Goal: Task Accomplishment & Management: Complete application form

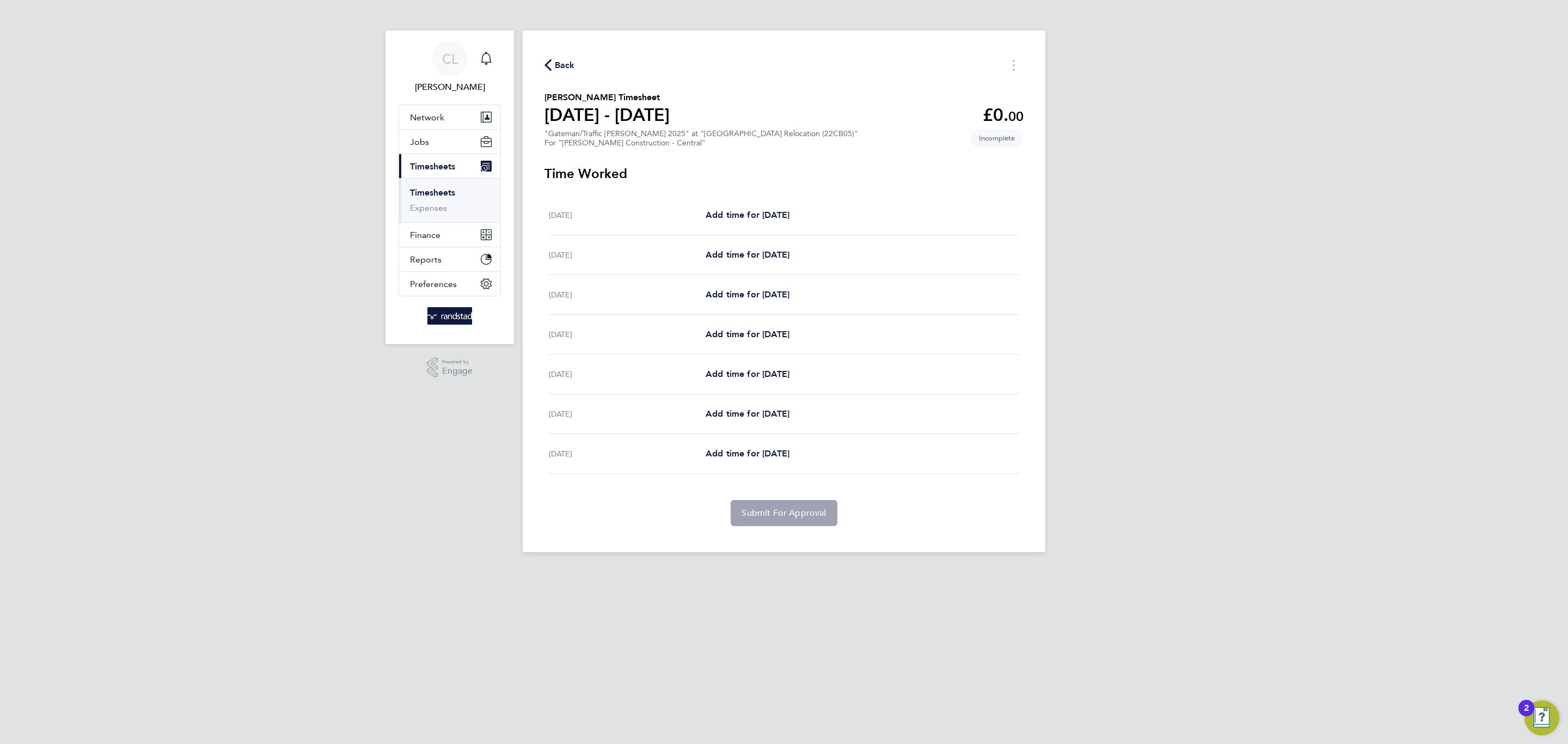
click at [767, 304] on div "[DATE] Add time for [DATE] Add time for [DATE]" at bounding box center [784, 295] width 471 height 40
click at [768, 289] on span "Add time for [DATE]" at bounding box center [747, 294] width 83 height 10
select select "30"
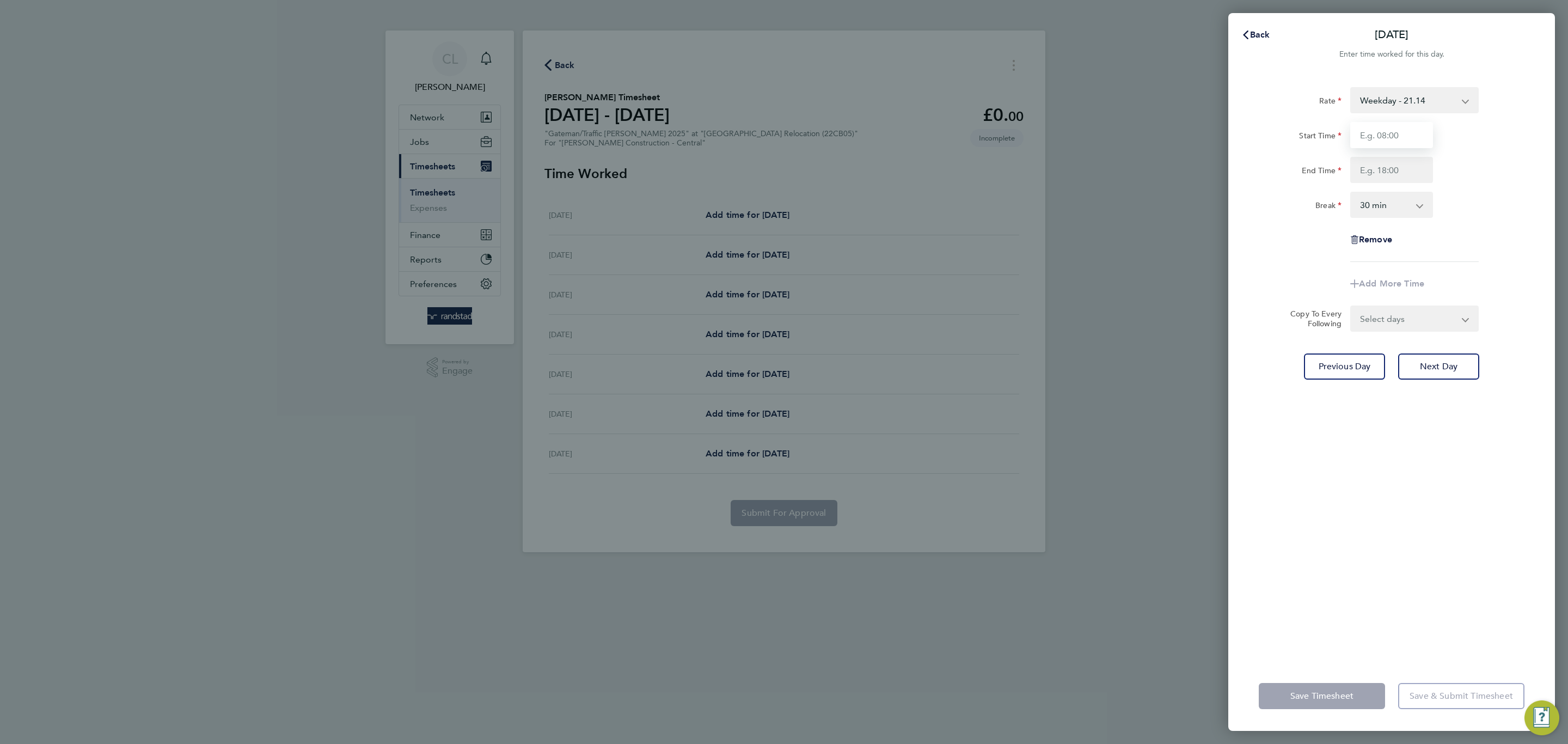
click at [1407, 124] on input "Start Time" at bounding box center [1391, 134] width 83 height 26
type input "07:00"
click at [1401, 170] on input "End Time" at bounding box center [1391, 170] width 83 height 26
type input "17:00"
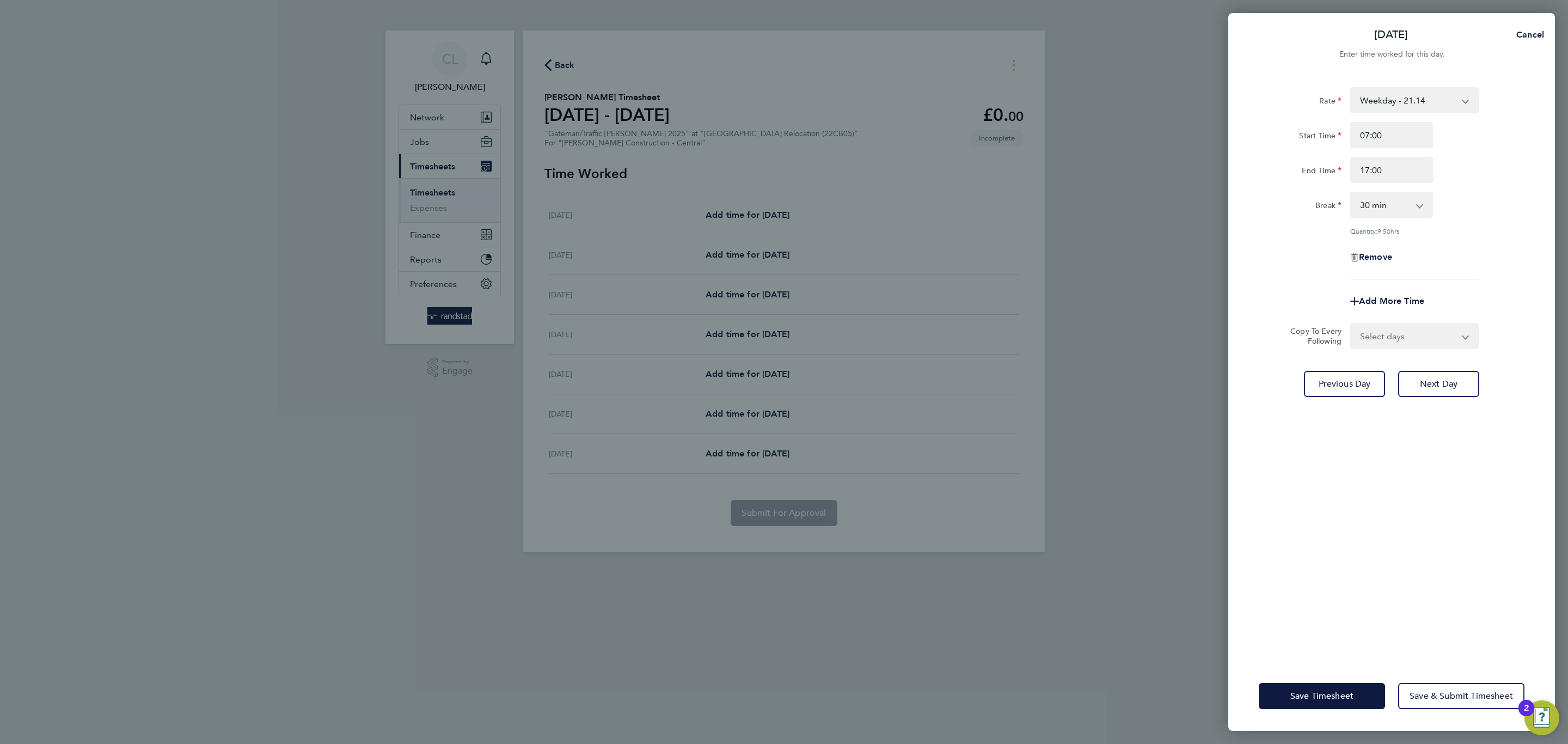
click at [1423, 244] on div "Remove" at bounding box center [1391, 257] width 92 height 26
click at [1432, 333] on select "Select days Day [DATE] [DATE] [DATE] [DATE]" at bounding box center [1408, 336] width 114 height 24
select select "DAY"
click at [1351, 324] on select "Select days Day [DATE] [DATE] [DATE] [DATE]" at bounding box center [1408, 336] width 114 height 24
select select "[DATE]"
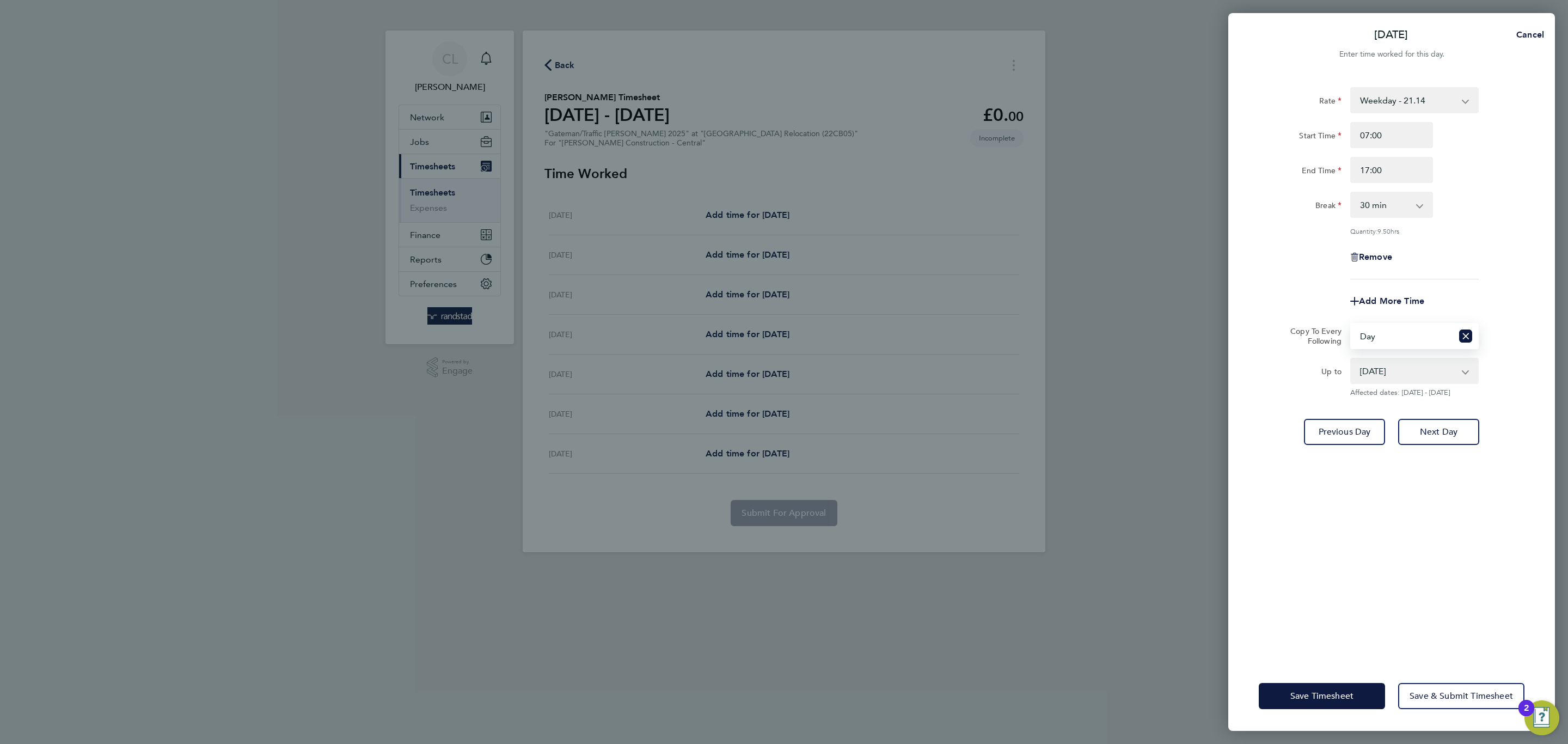
click at [1427, 360] on select "[DATE] [DATE] [DATE] [DATE]" at bounding box center [1407, 371] width 113 height 24
click at [1351, 359] on select "[DATE] [DATE] [DATE] [DATE]" at bounding box center [1407, 371] width 113 height 24
click at [1338, 680] on div "Save Timesheet Save & Submit Timesheet" at bounding box center [1391, 696] width 326 height 70
click at [1339, 689] on button "Save Timesheet" at bounding box center [1321, 696] width 126 height 26
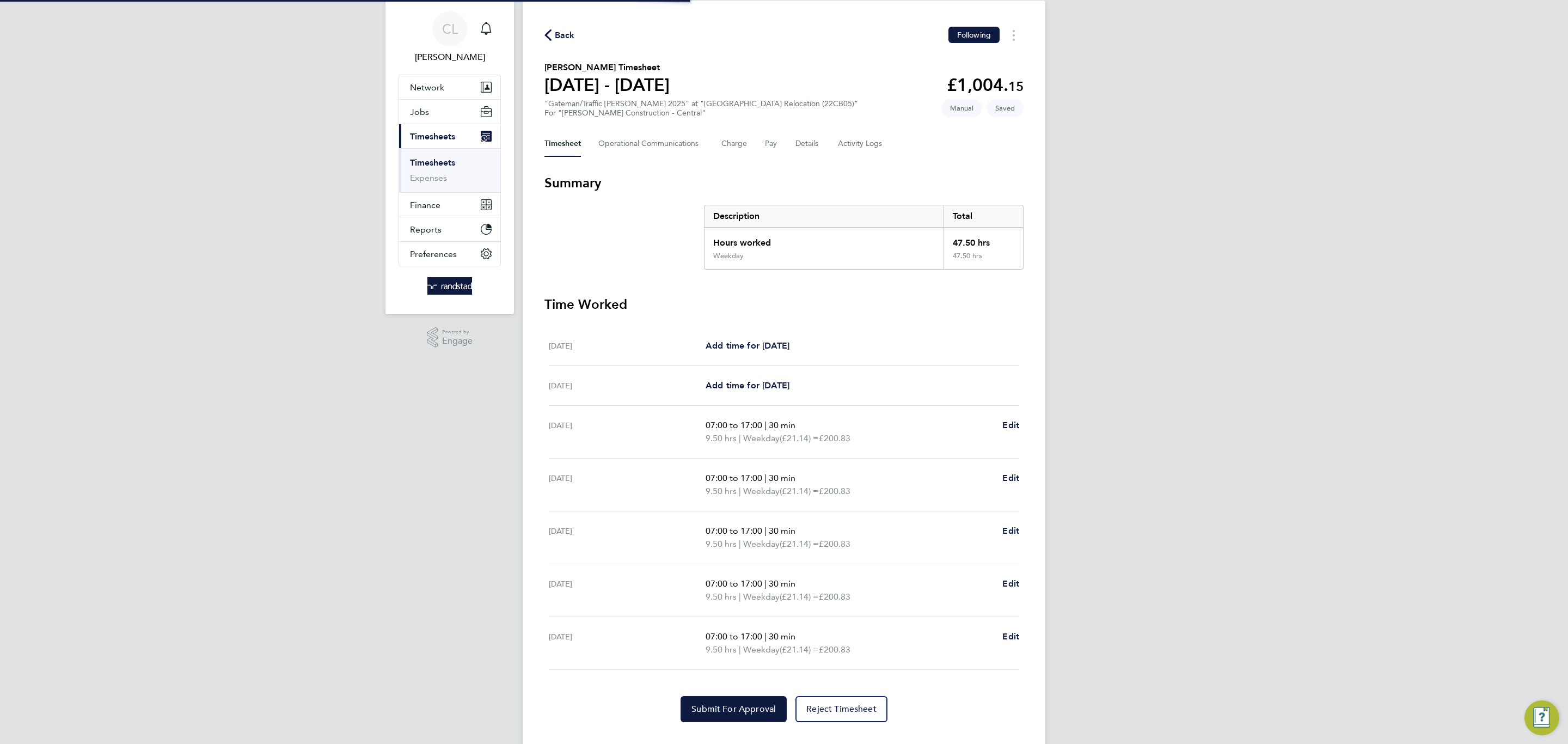
scroll to position [53, 0]
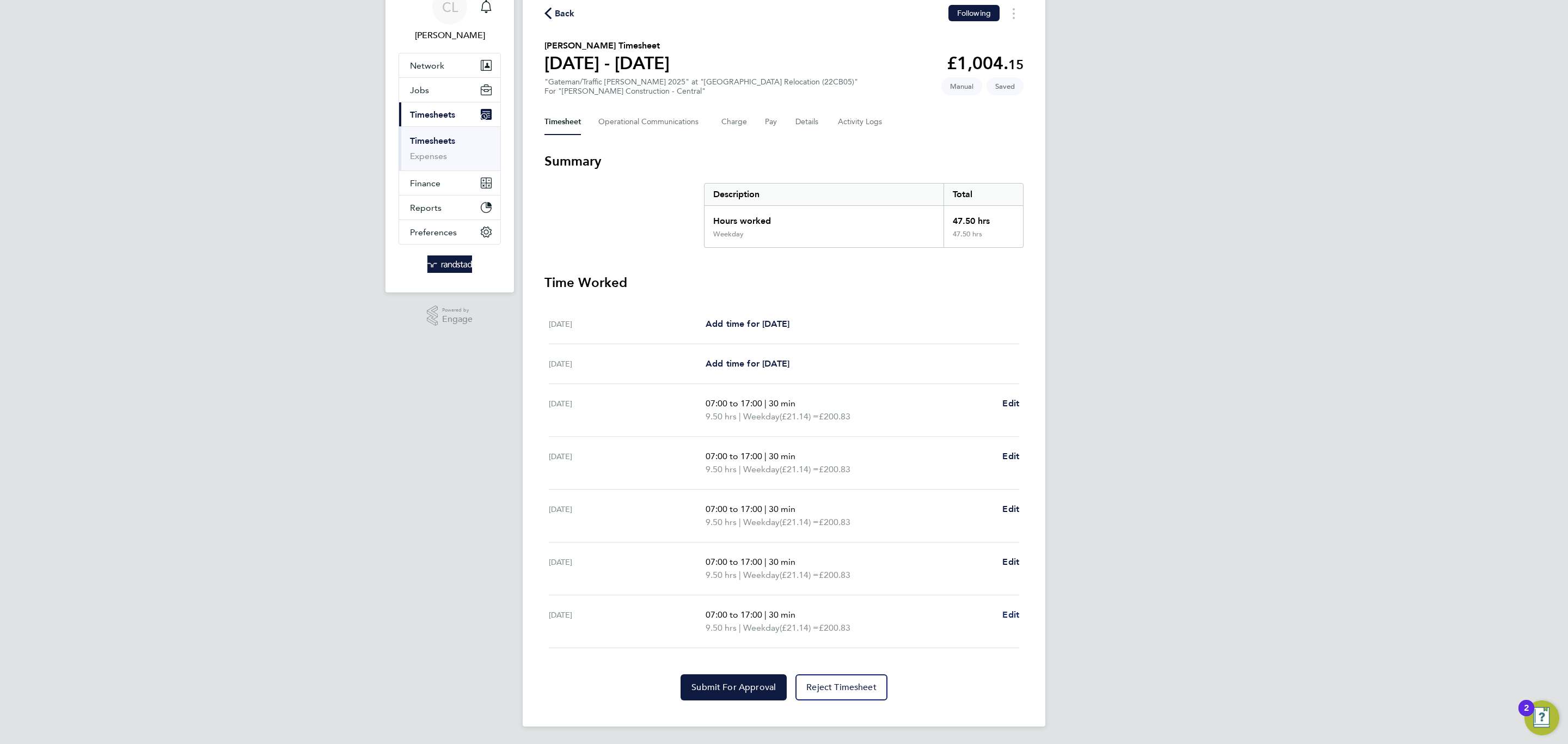
click at [1011, 612] on span "Edit" at bounding box center [1010, 614] width 17 height 10
select select "30"
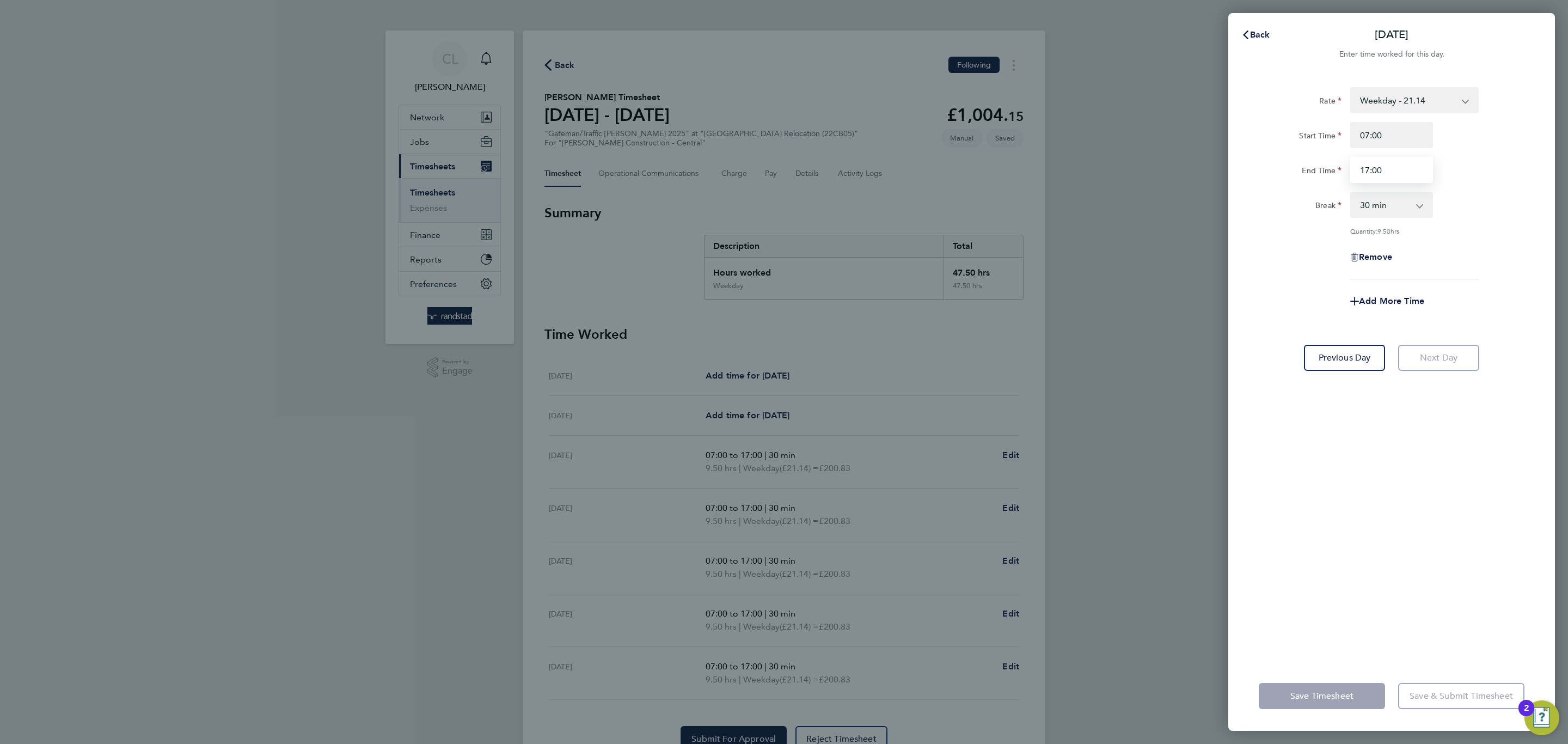
click at [1421, 170] on input "17:00" at bounding box center [1391, 170] width 83 height 26
drag, startPoint x: 1421, startPoint y: 170, endPoint x: 1351, endPoint y: 172, distance: 70.0
click at [1351, 172] on input "17:00" at bounding box center [1391, 170] width 83 height 26
type input "14:30"
click at [1515, 184] on div "Rate Weekday - 21.14 Overtime - 30.89 Overtime 2 - 40.32 Start Time 07:00 End T…" at bounding box center [1391, 183] width 266 height 192
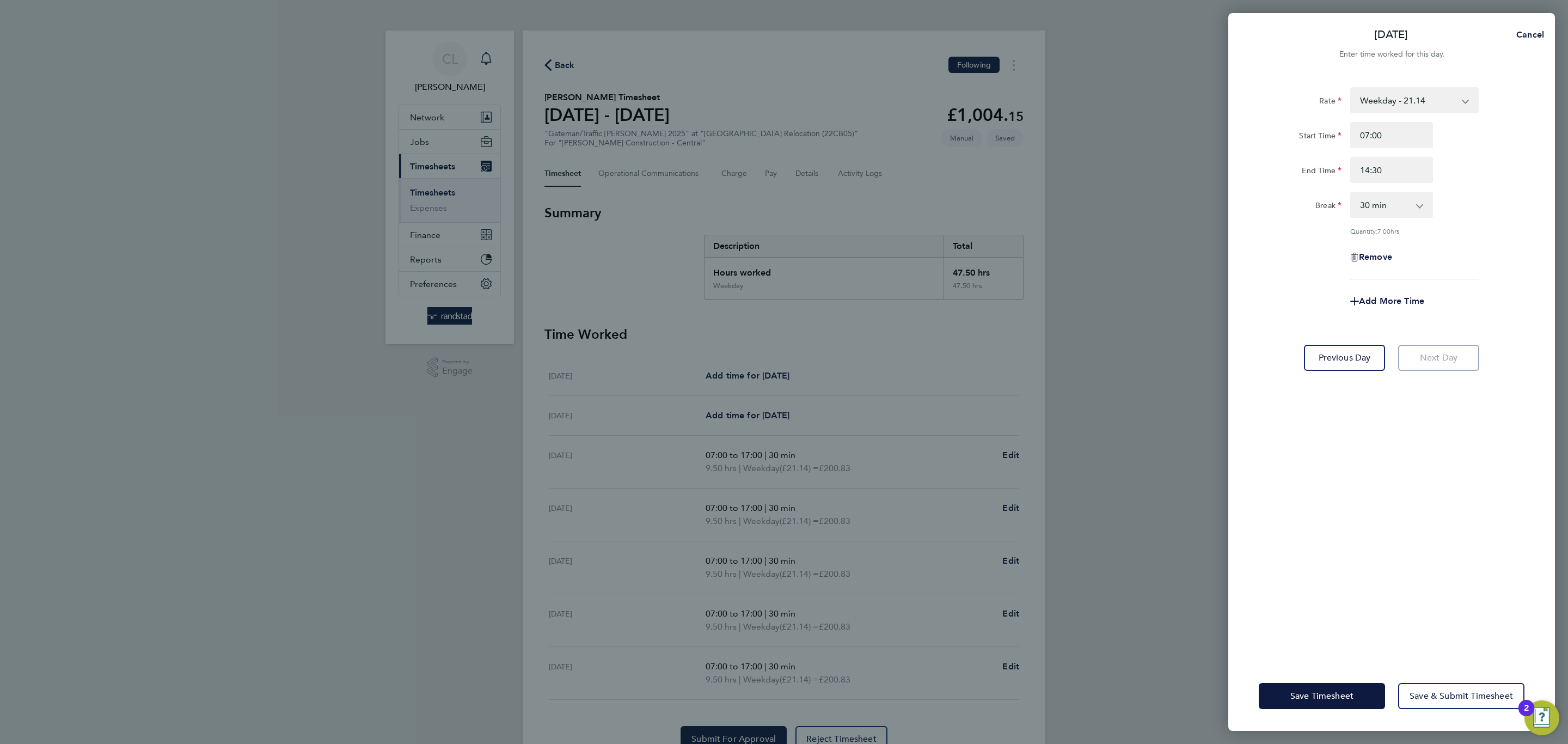
click at [1405, 200] on select "0 min 15 min 30 min 45 min 60 min 75 min 90 min" at bounding box center [1385, 204] width 67 height 24
select select "0"
click at [1351, 192] on select "0 min 15 min 30 min 45 min 60 min 75 min 90 min" at bounding box center [1385, 204] width 67 height 24
click at [1397, 299] on span "Add More Time" at bounding box center [1391, 300] width 65 height 10
select select "null"
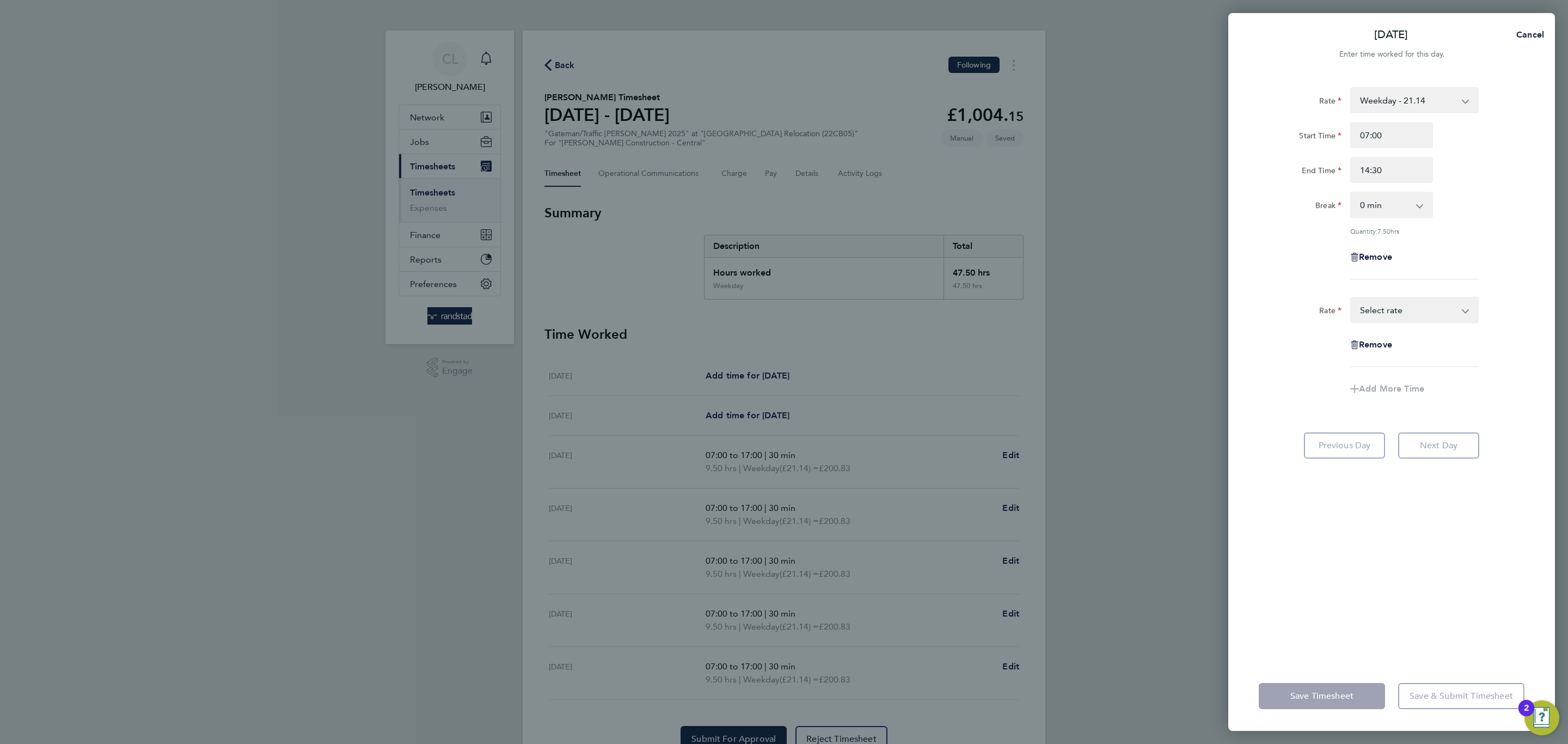
click at [1397, 299] on select "Weekday - 21.14 Overtime - 30.89 Overtime 2 - 40.32 Select rate" at bounding box center [1407, 309] width 113 height 24
select select "30"
click at [1400, 341] on input "Start Time" at bounding box center [1391, 345] width 83 height 26
type input "14:30"
type input "17:00"
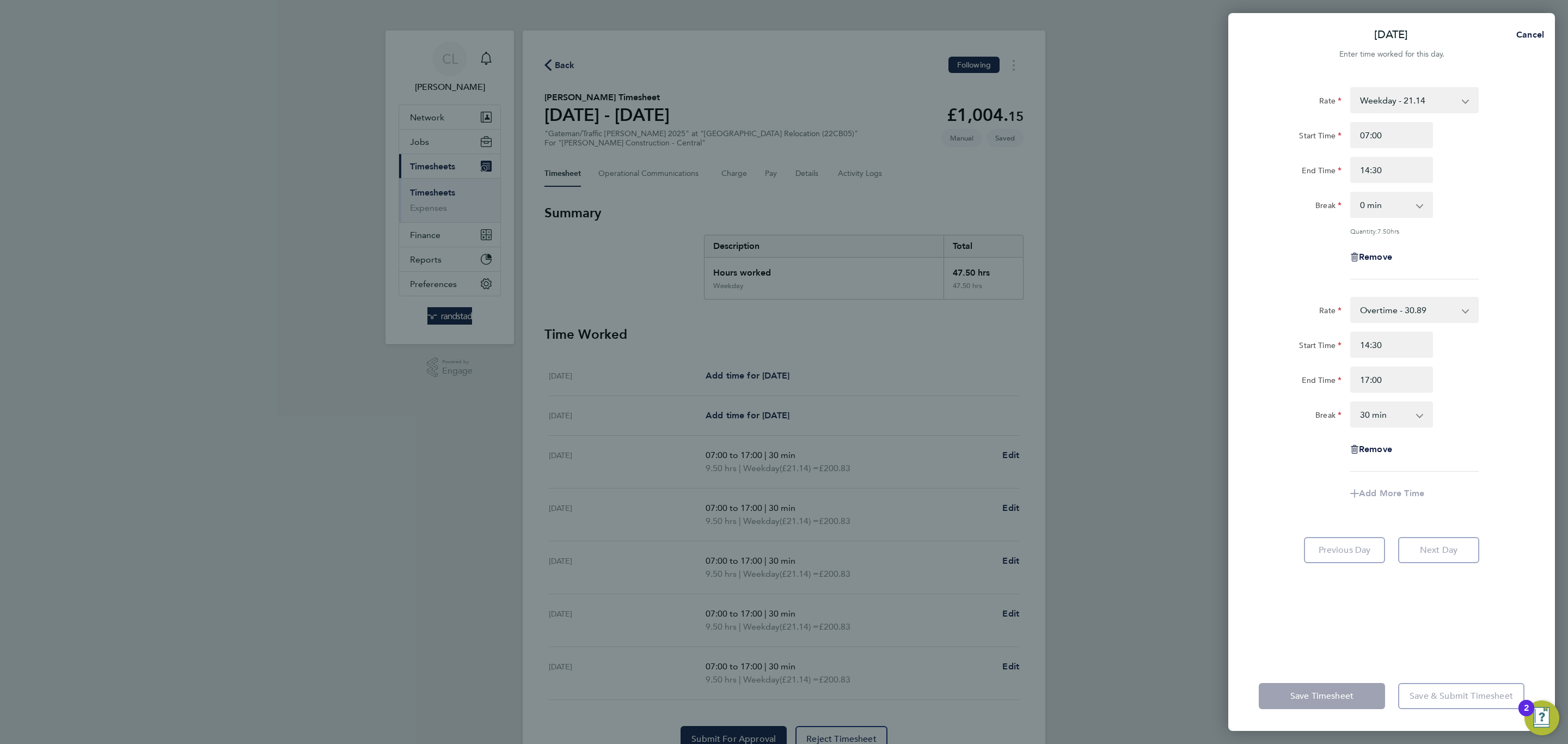
click at [1456, 398] on div "Rate Overtime - 30.89 Weekday - 21.14 Overtime 2 - 40.32 Start Time 14:30 End T…" at bounding box center [1391, 384] width 266 height 175
click at [1310, 699] on span "Save Timesheet" at bounding box center [1322, 696] width 63 height 11
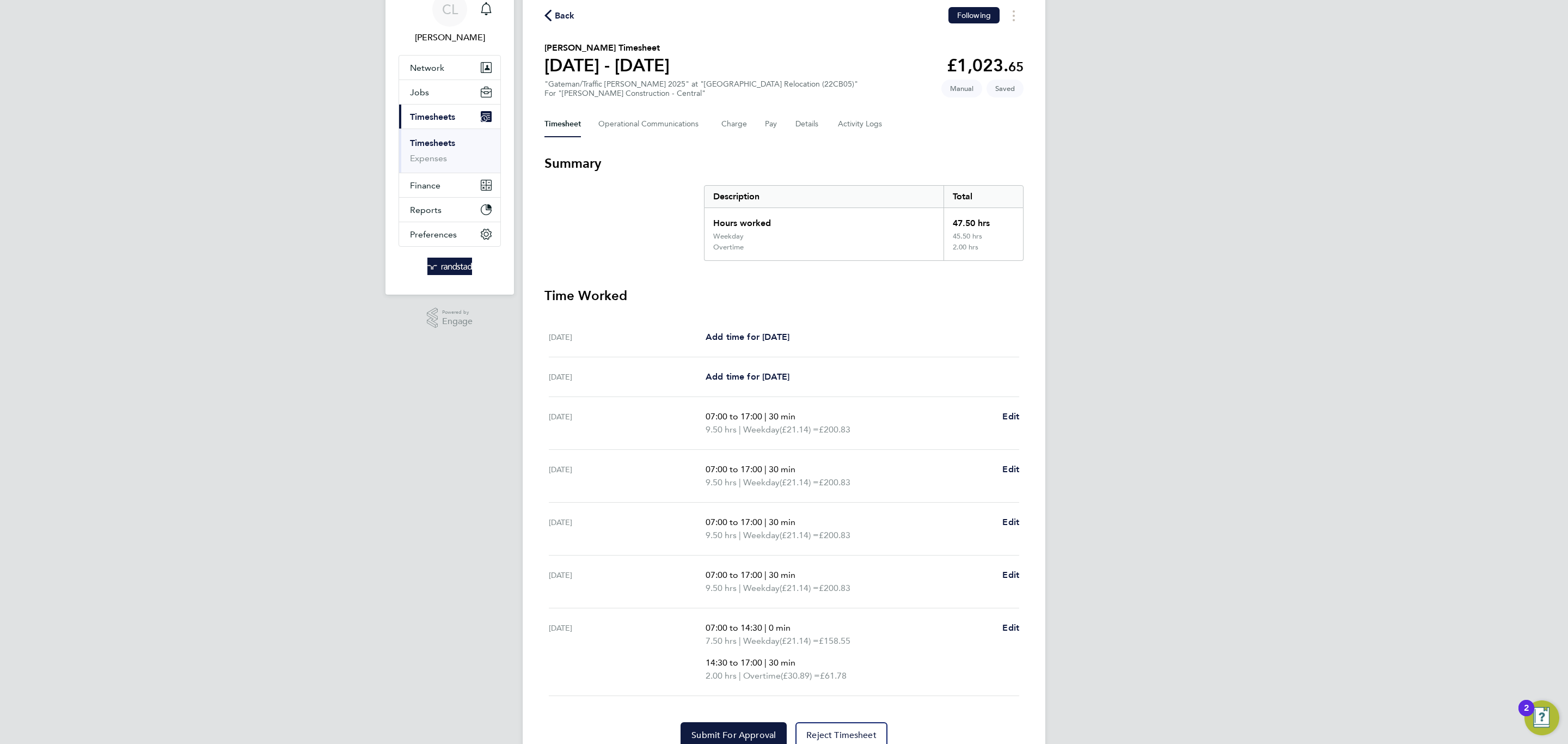
scroll to position [79, 0]
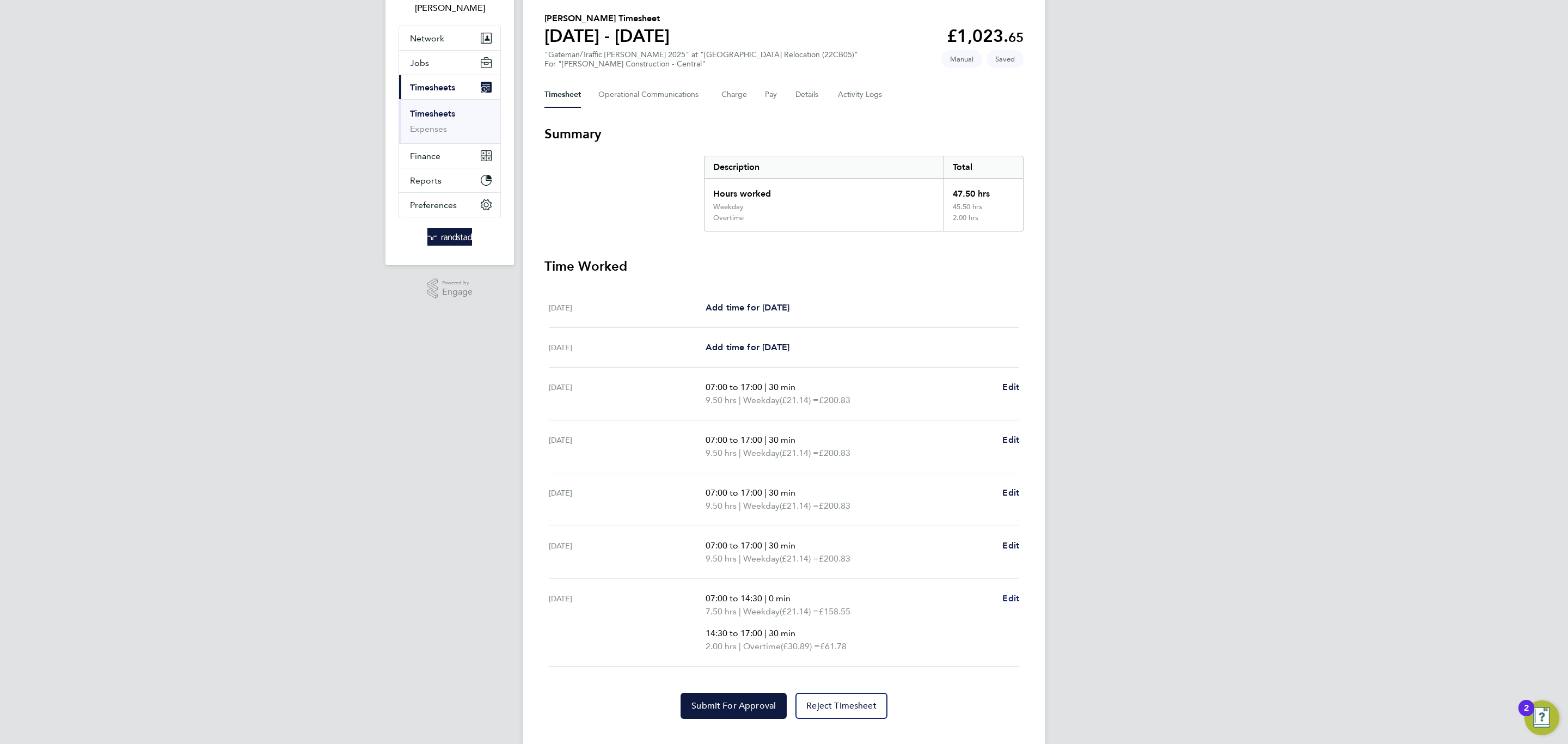
click at [1014, 602] on span "Edit" at bounding box center [1010, 598] width 17 height 10
select select "30"
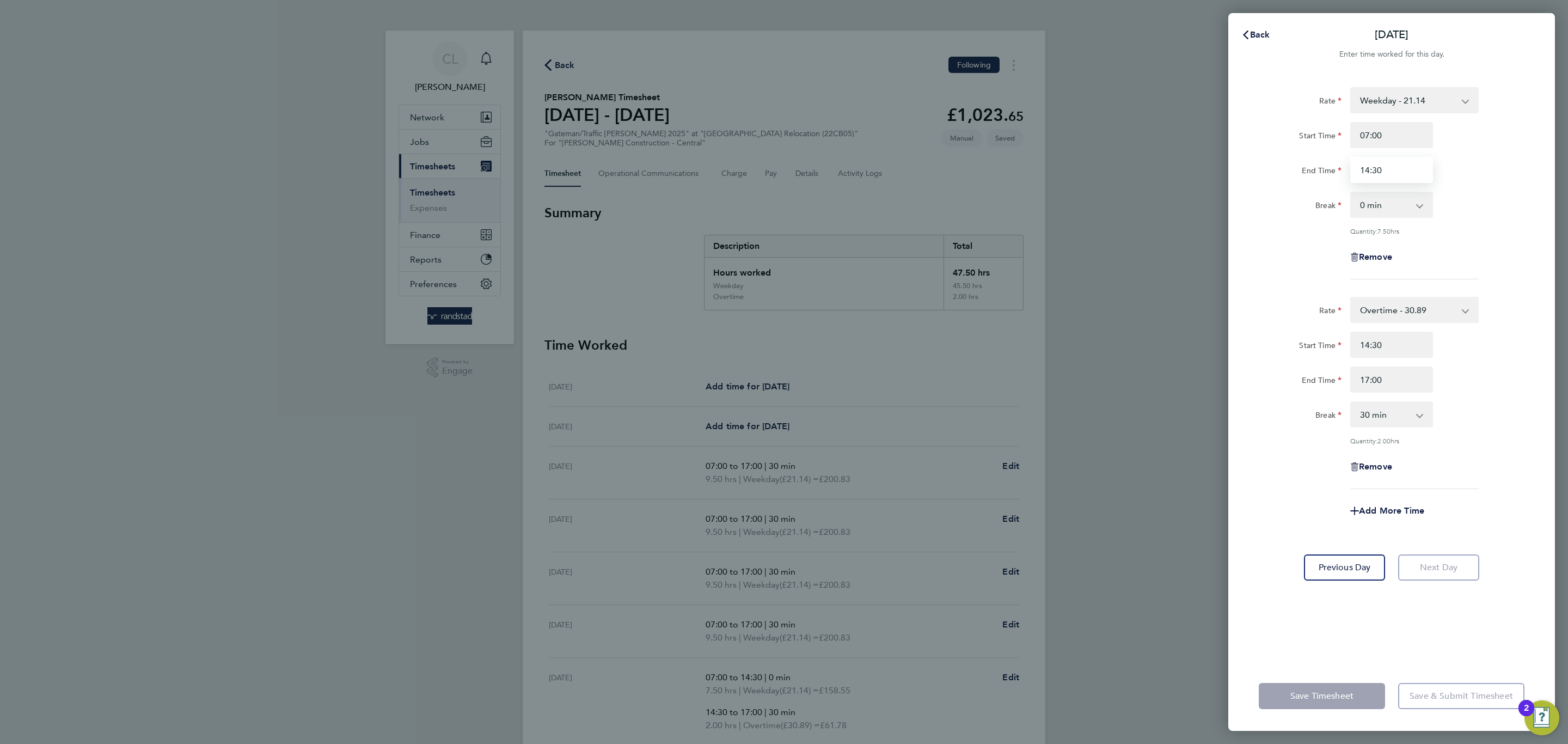
click at [1394, 181] on input "14:30" at bounding box center [1391, 170] width 83 height 26
type input "14:00"
click at [1406, 488] on app-timesheet-line-form-group "Rate Overtime - 30.89 Weekday - 21.14 Overtime 2 - 40.32 Start Time 14:00 End T…" at bounding box center [1391, 410] width 266 height 227
click at [1359, 697] on button "Save Timesheet" at bounding box center [1321, 696] width 126 height 26
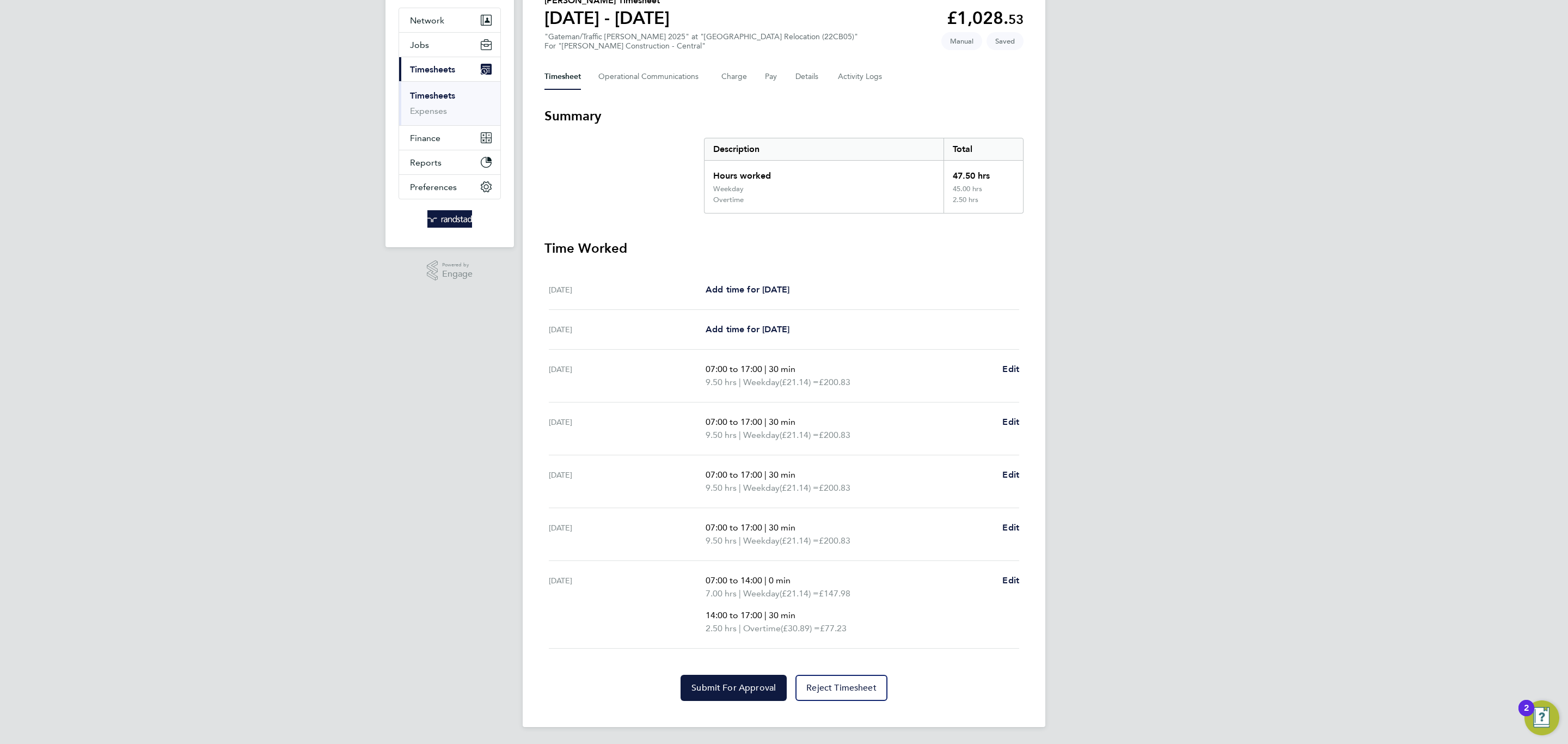
scroll to position [98, 0]
click at [726, 690] on span "Submit For Approval" at bounding box center [733, 688] width 84 height 11
